Goal: Navigation & Orientation: Find specific page/section

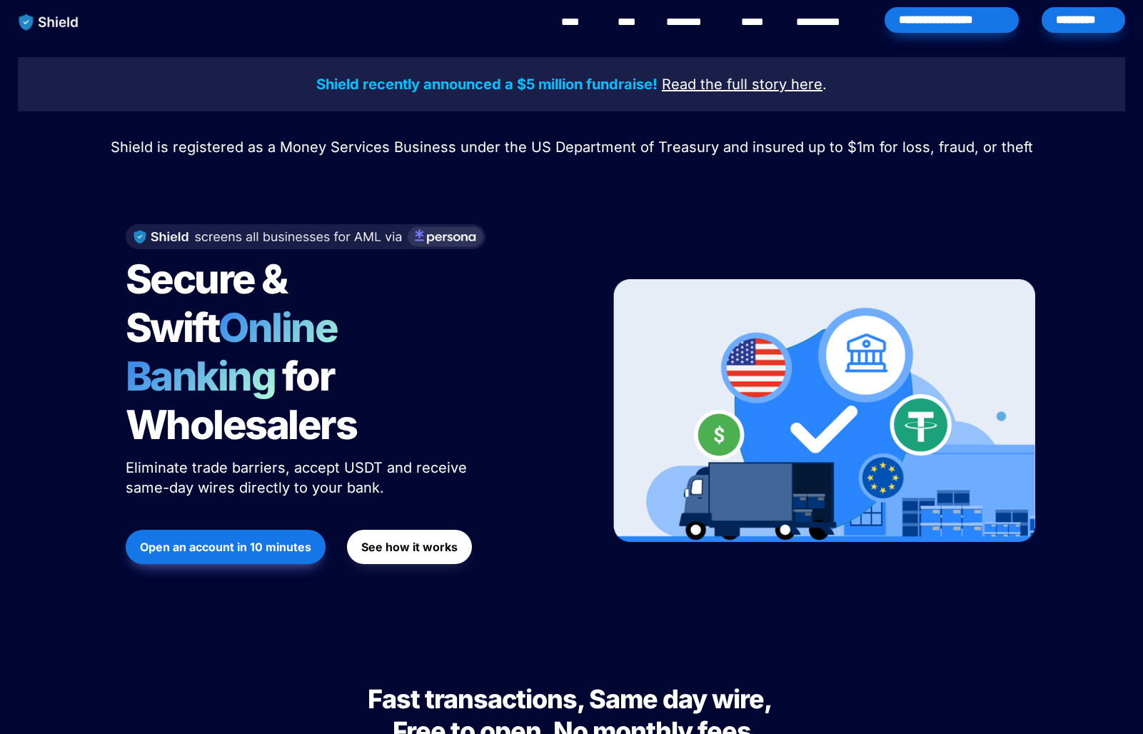
click at [719, 21] on div "********" at bounding box center [692, 22] width 58 height 44
click at [687, 21] on link "********" at bounding box center [691, 22] width 51 height 17
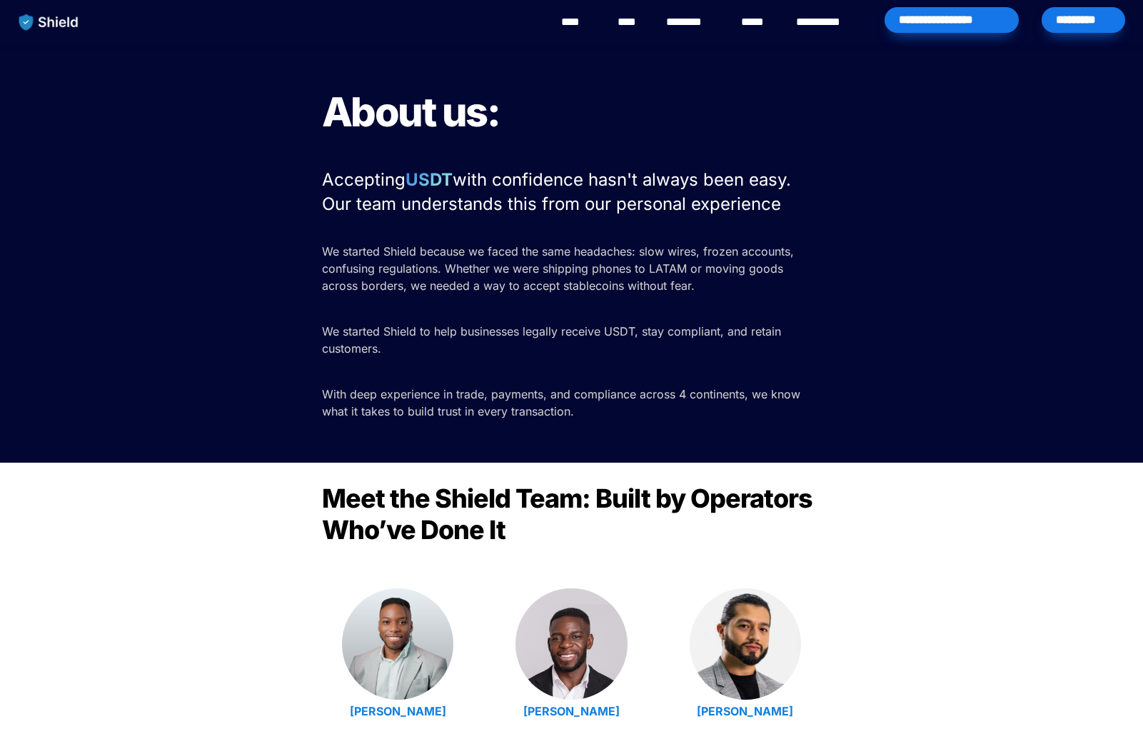
click at [32, 24] on img "main navigation" at bounding box center [49, 22] width 74 height 30
